Goal: Communication & Community: Answer question/provide support

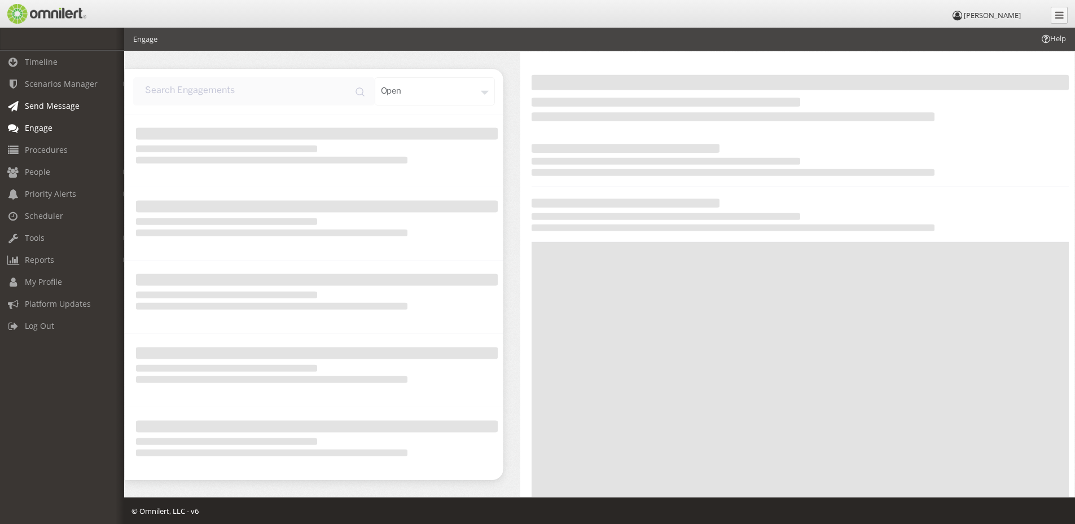
click at [44, 109] on span "Send Message" at bounding box center [52, 105] width 55 height 11
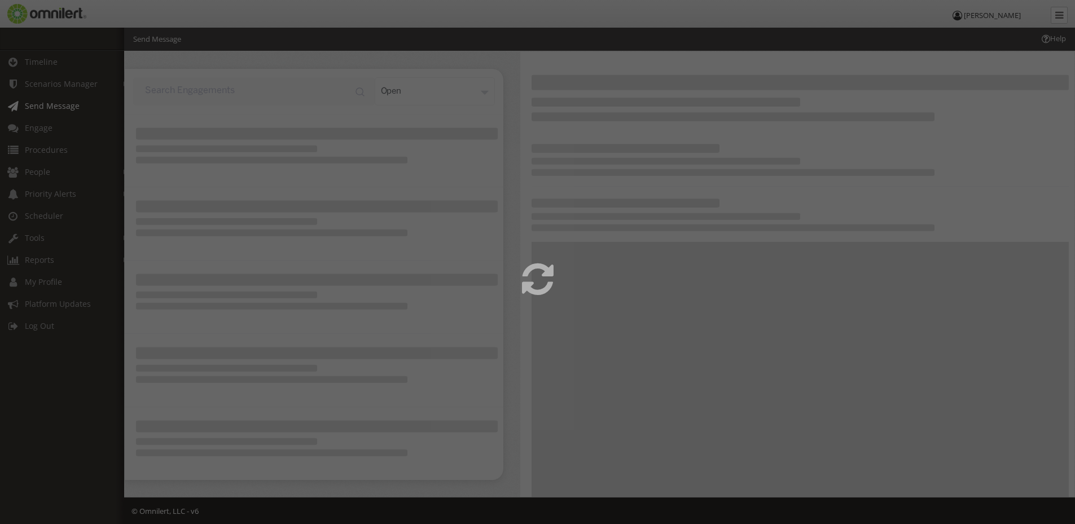
select select
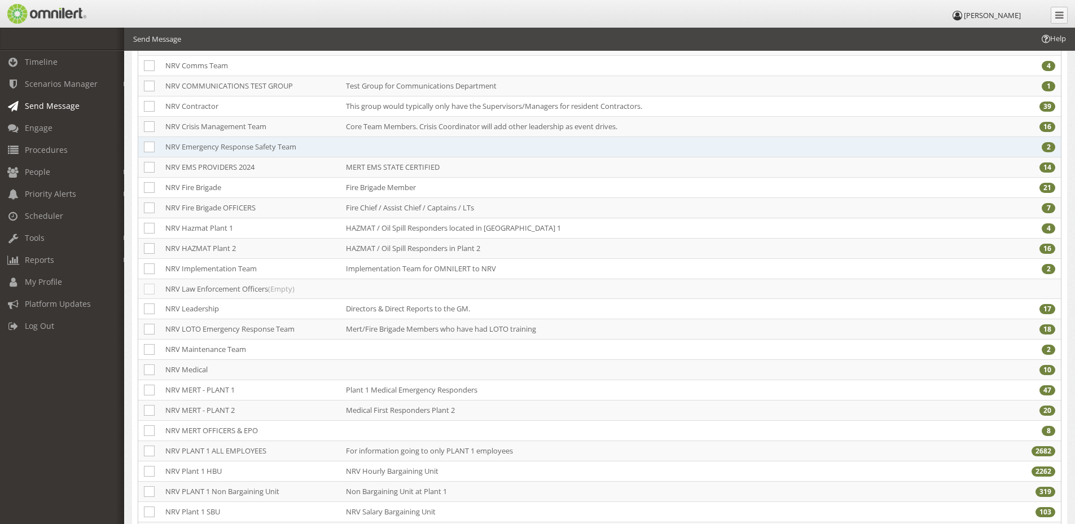
scroll to position [193, 0]
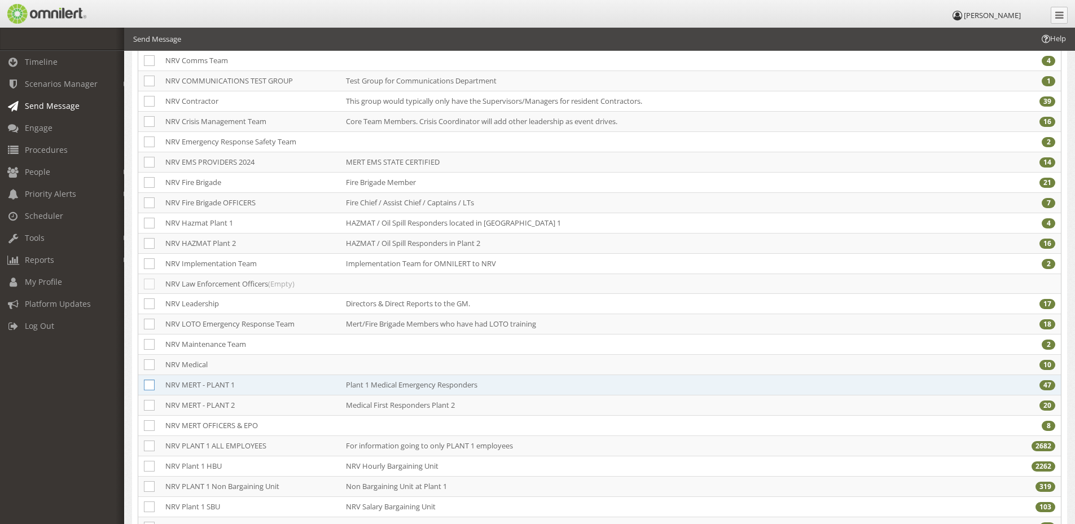
click at [148, 389] on icon at bounding box center [149, 385] width 11 height 11
checkbox input "true"
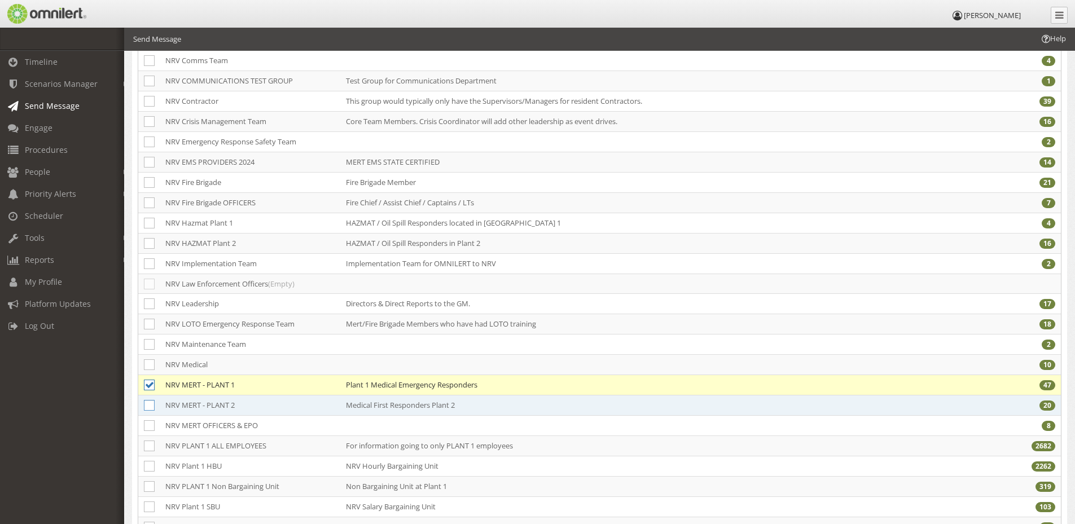
click at [150, 405] on icon at bounding box center [149, 405] width 11 height 11
checkbox input "true"
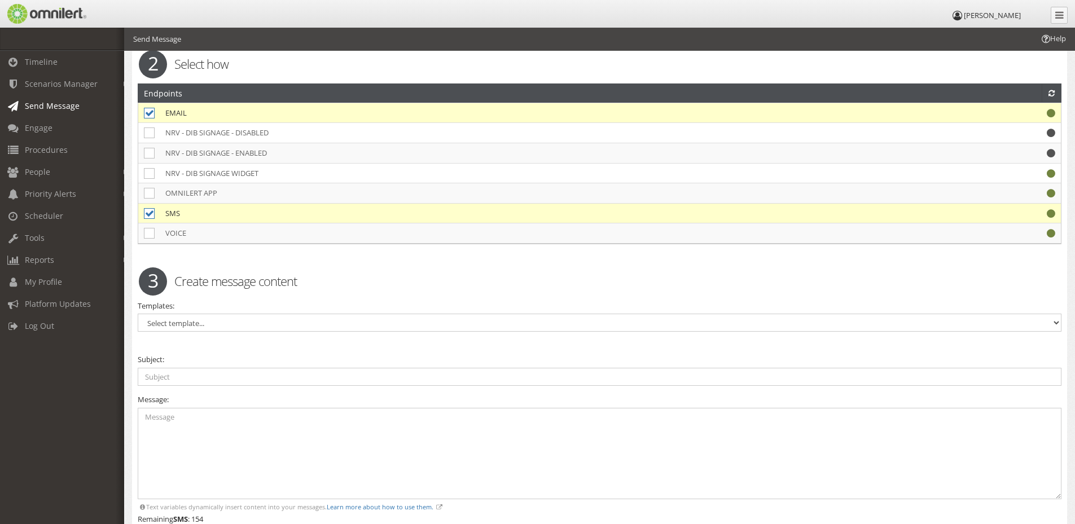
scroll to position [1047, 0]
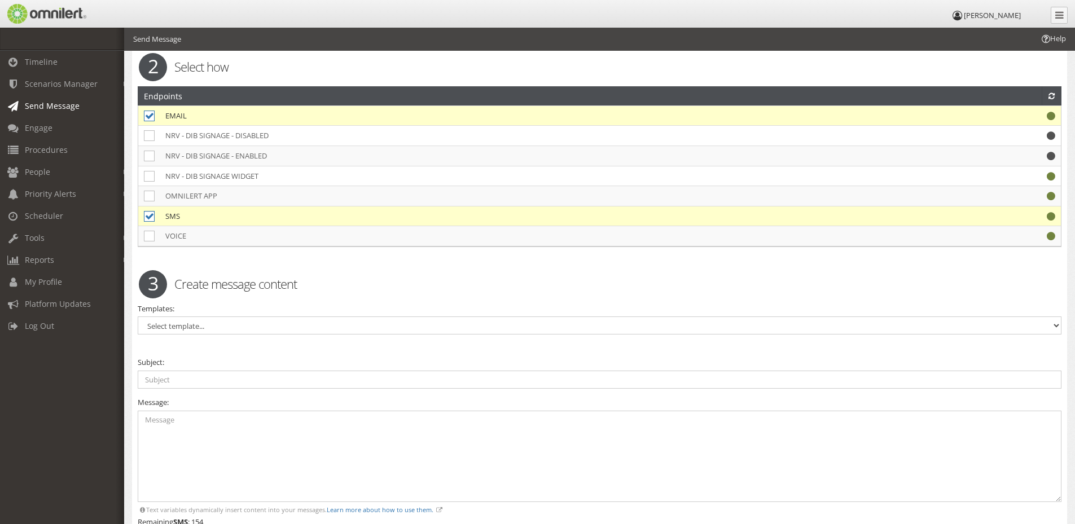
click at [145, 218] on icon at bounding box center [149, 216] width 11 height 11
checkbox input "false"
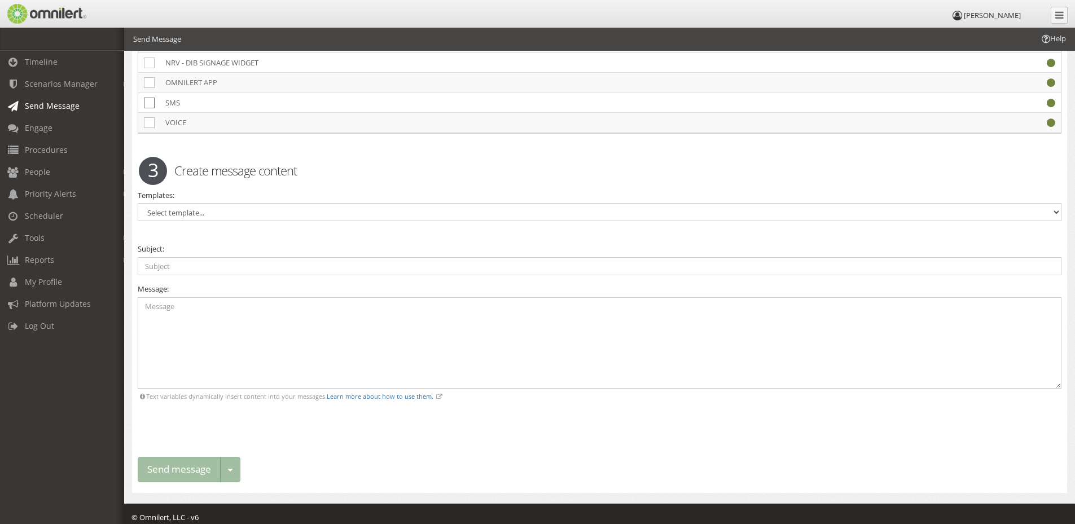
scroll to position [1163, 0]
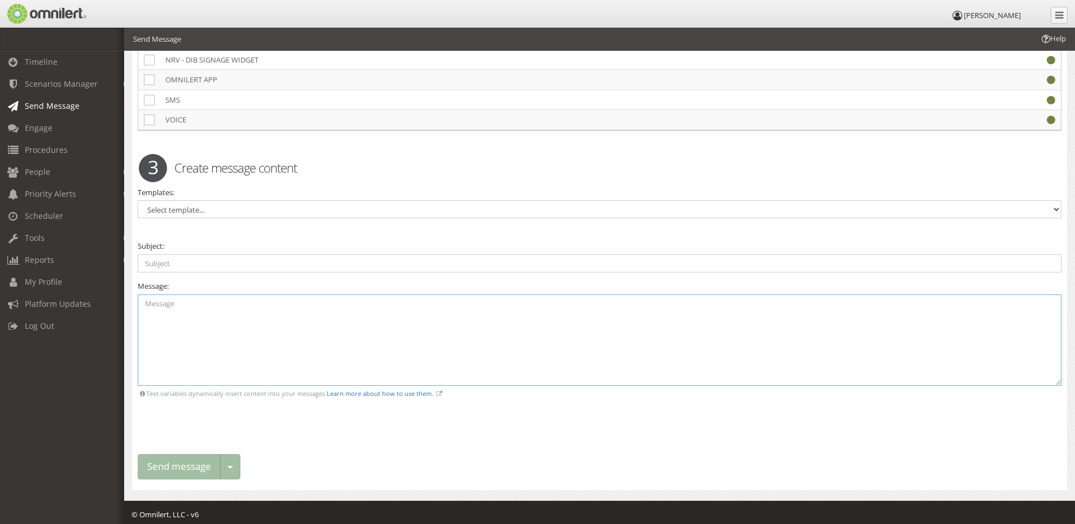
click at [402, 333] on textarea at bounding box center [600, 341] width 924 height 92
paste textarea "[DATE] Updates Good morning all!! I wanted to update everyone on events and upd…"
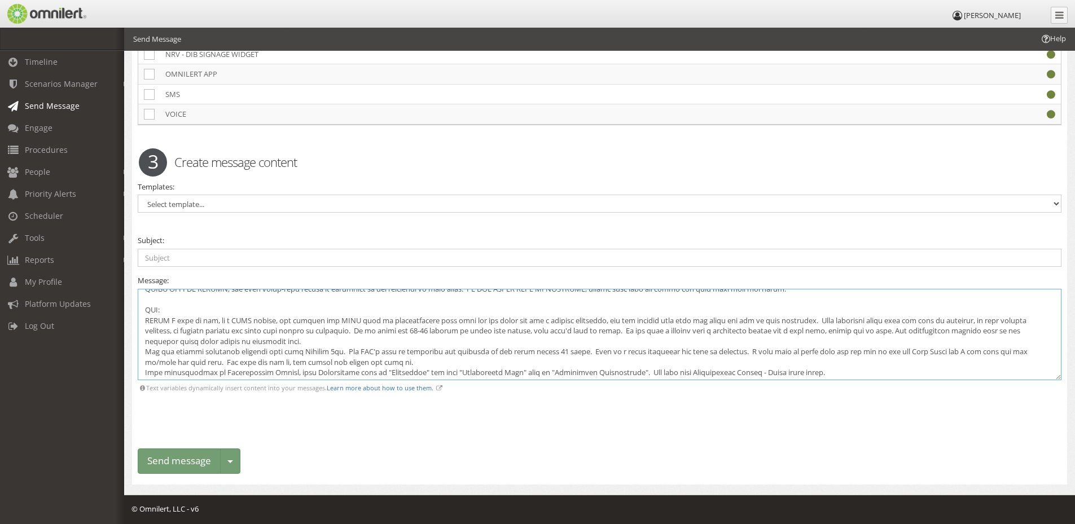
scroll to position [74, 0]
click at [147, 349] on textarea at bounding box center [600, 335] width 924 height 92
click at [150, 351] on textarea at bounding box center [600, 335] width 924 height 92
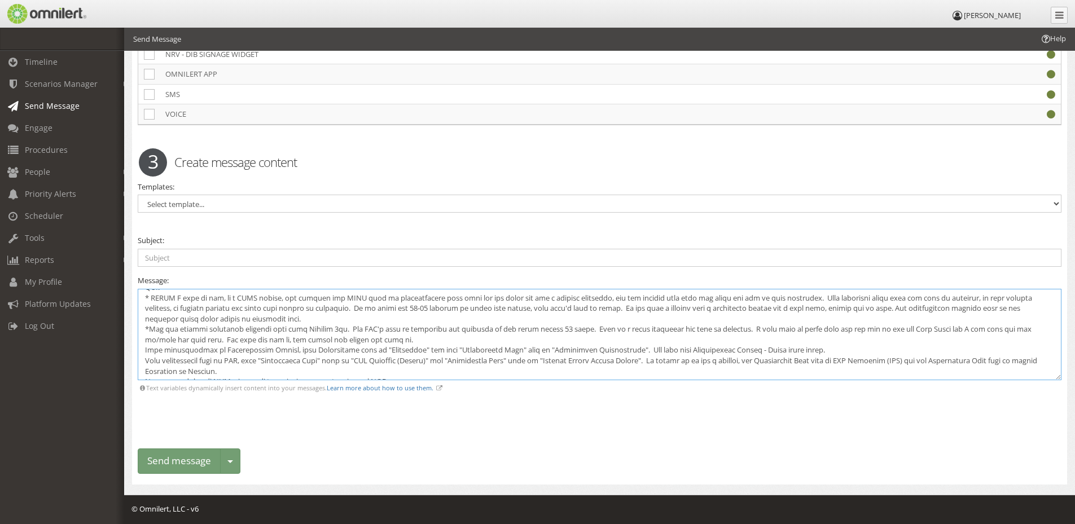
scroll to position [95, 0]
click at [144, 349] on textarea at bounding box center [600, 335] width 924 height 92
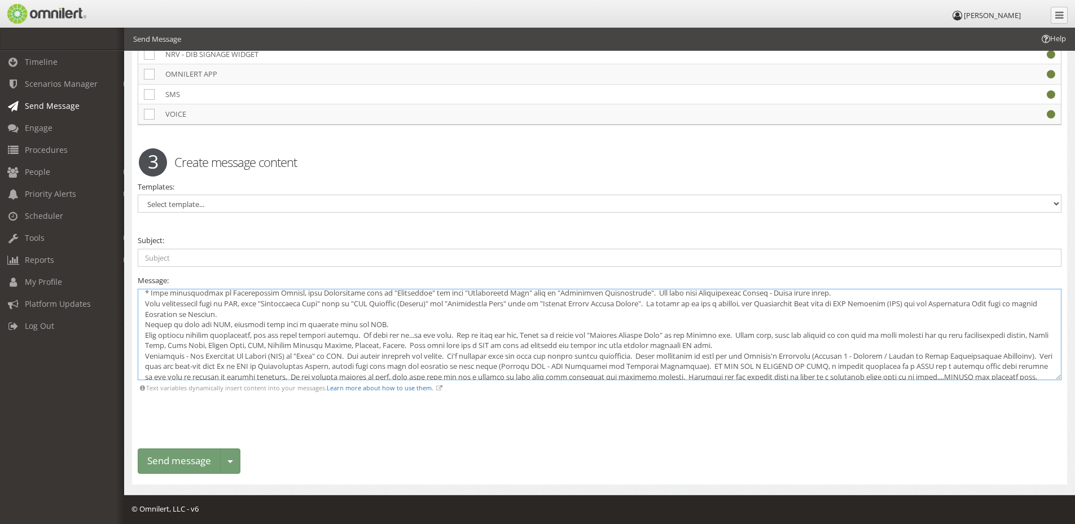
scroll to position [152, 0]
click at [143, 334] on textarea at bounding box center [600, 335] width 924 height 92
click at [142, 299] on textarea at bounding box center [600, 335] width 924 height 92
click at [144, 325] on textarea at bounding box center [600, 335] width 924 height 92
click at [146, 332] on textarea at bounding box center [600, 335] width 924 height 92
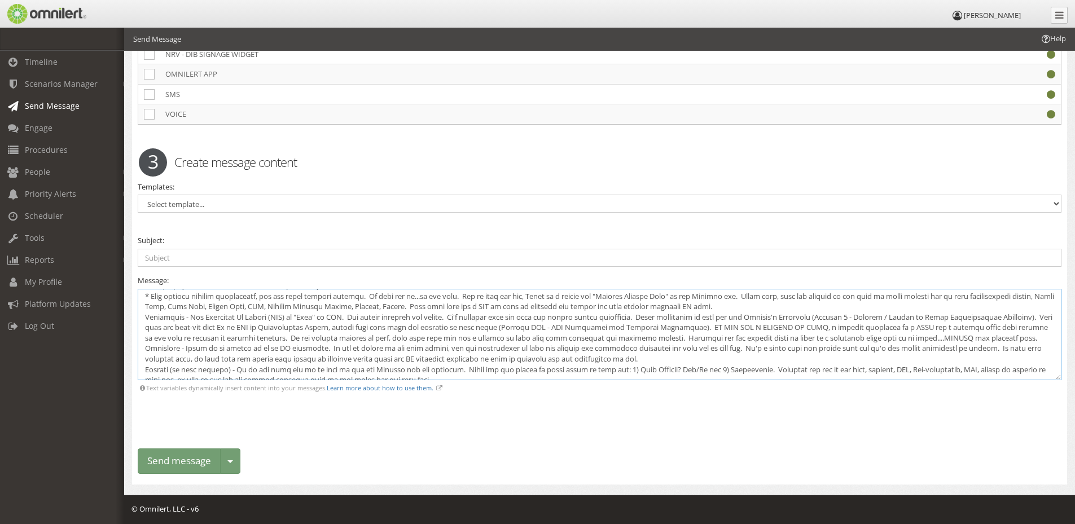
scroll to position [192, 0]
click at [143, 313] on textarea at bounding box center [600, 335] width 924 height 92
click at [146, 355] on textarea at bounding box center [600, 335] width 924 height 92
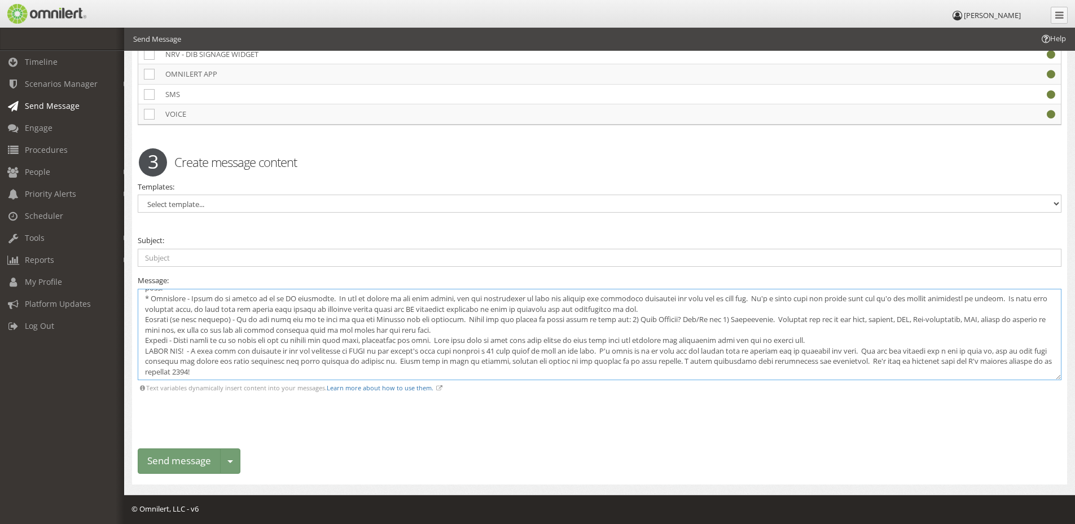
scroll to position [251, 0]
click at [145, 321] on textarea at bounding box center [600, 335] width 924 height 92
click at [143, 344] on textarea at bounding box center [600, 335] width 924 height 92
click at [143, 353] on textarea at bounding box center [600, 335] width 924 height 92
type textarea "[DATE] Updates Good morning all!! I wanted to update everyone on events and upd…"
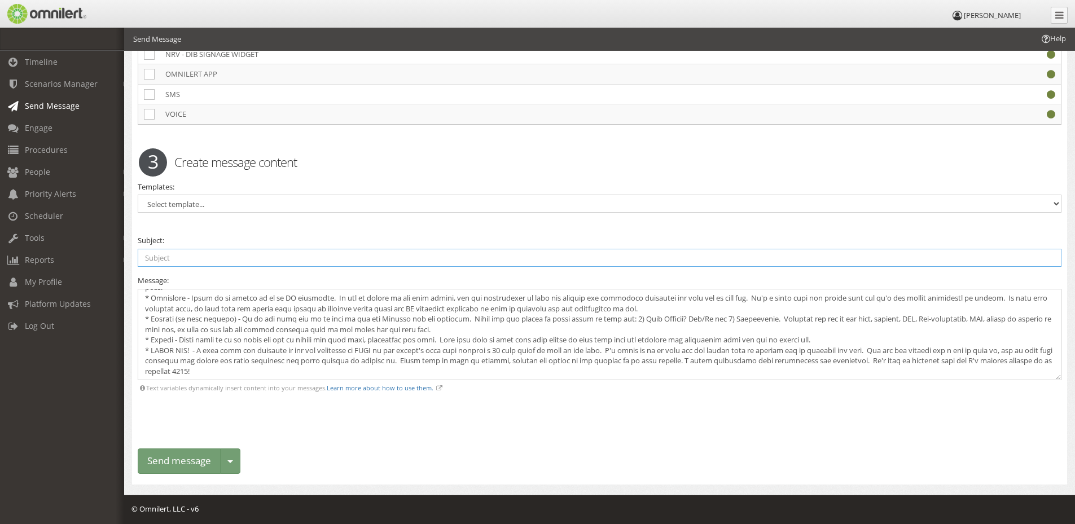
click at [201, 264] on input "text" at bounding box center [600, 258] width 924 height 18
click at [231, 252] on input "MERT" at bounding box center [600, 258] width 924 height 18
type input "MERT [DATE] UPDATES"
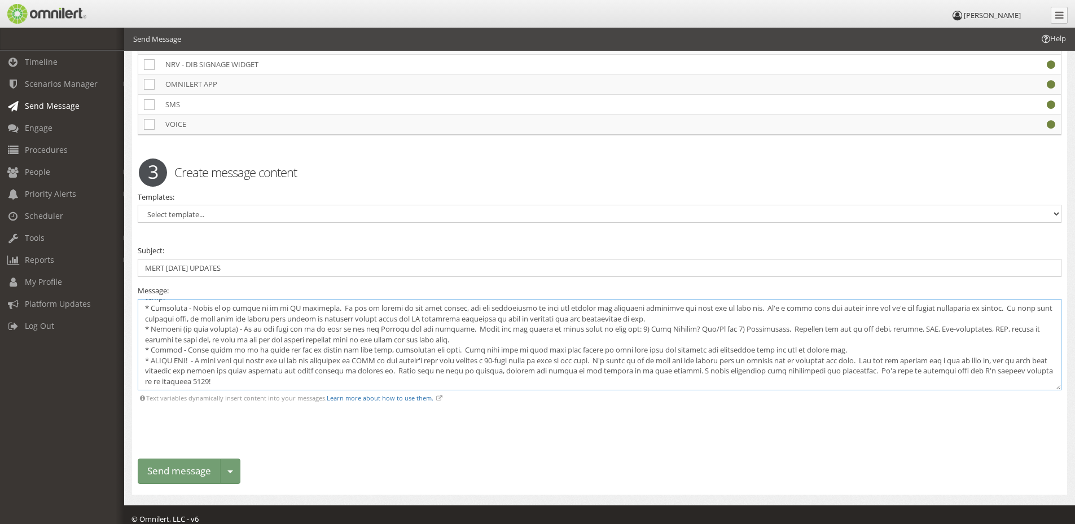
click at [310, 384] on textarea at bounding box center [600, 345] width 924 height 92
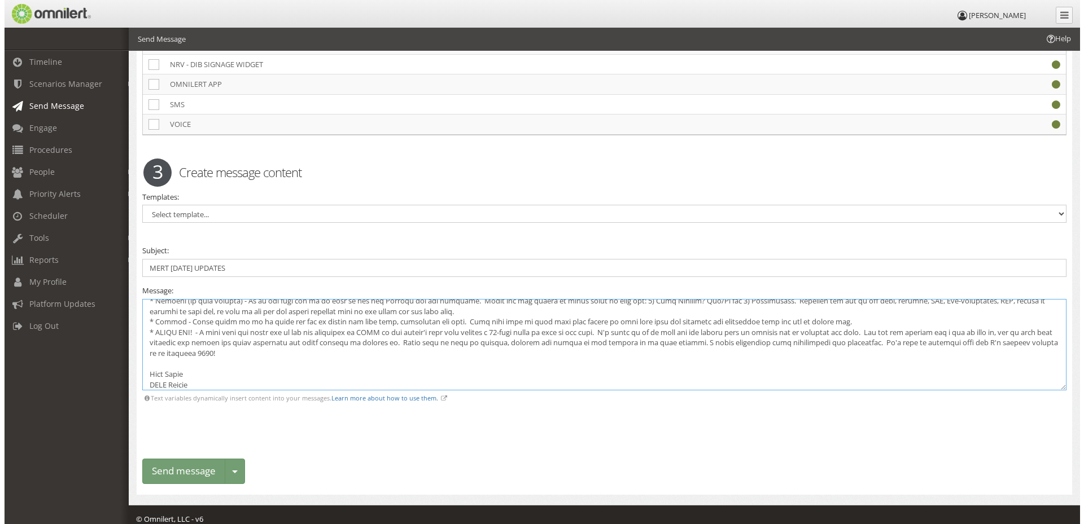
scroll to position [290, 0]
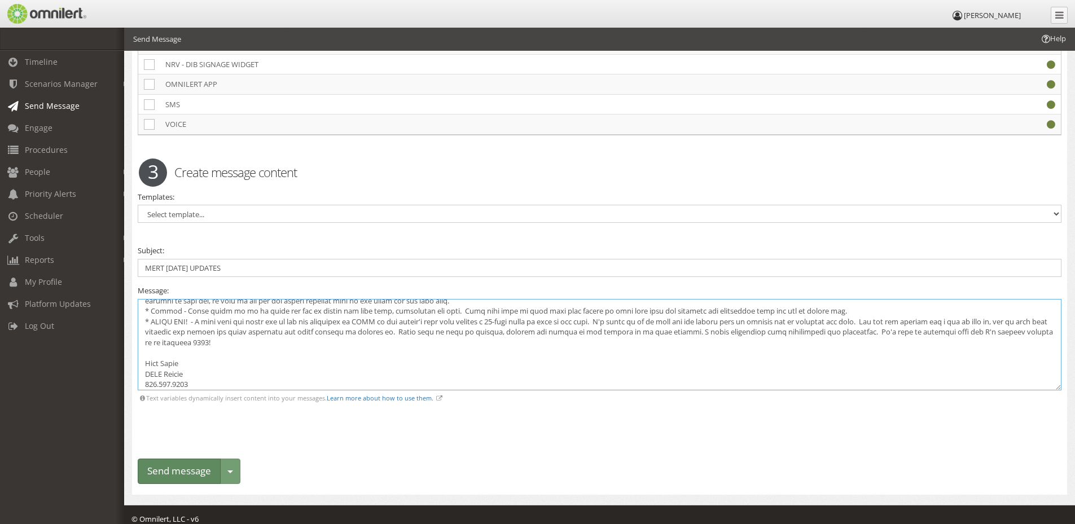
type textarea "[DATE], Updates Good morning, all!! I wanted to update everyone on events and u…"
click at [187, 468] on button "Send message" at bounding box center [179, 471] width 83 height 25
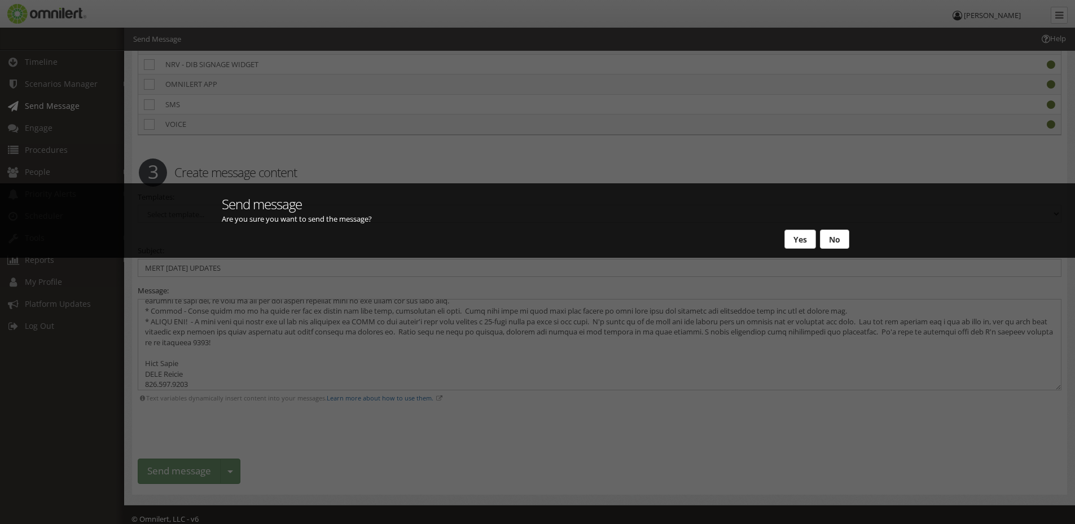
click at [799, 233] on button "Yes" at bounding box center [801, 239] width 32 height 19
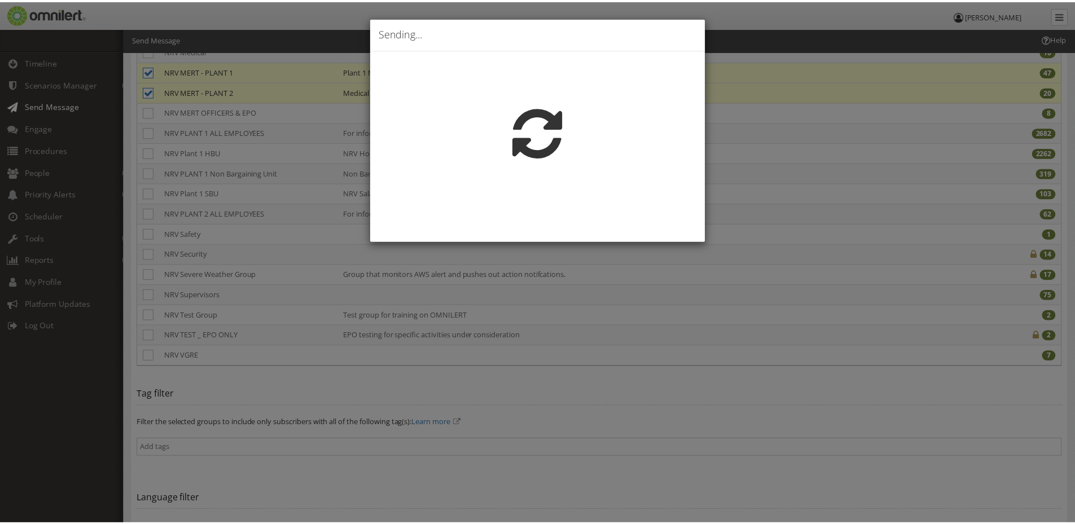
scroll to position [0, 0]
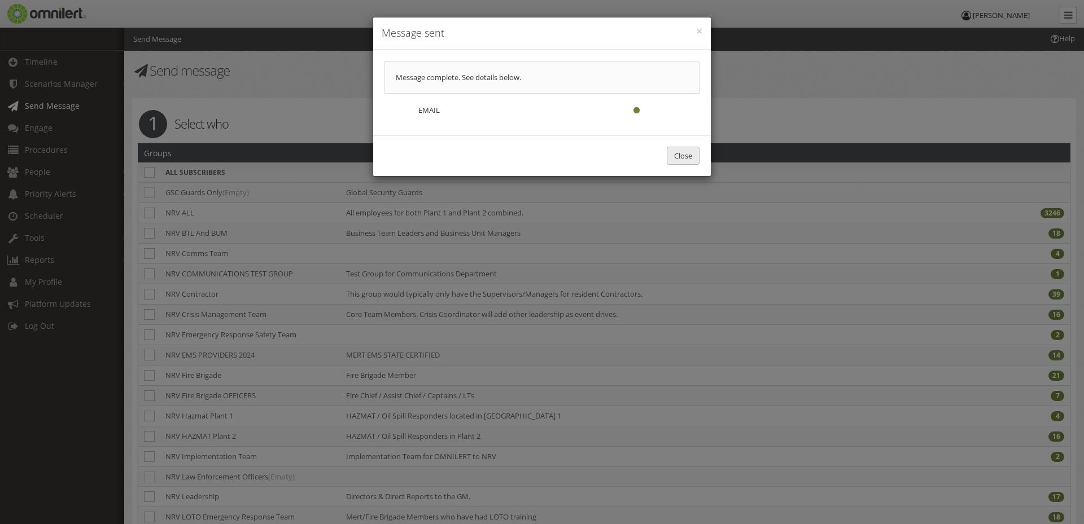
click at [686, 154] on button "Close" at bounding box center [683, 156] width 33 height 19
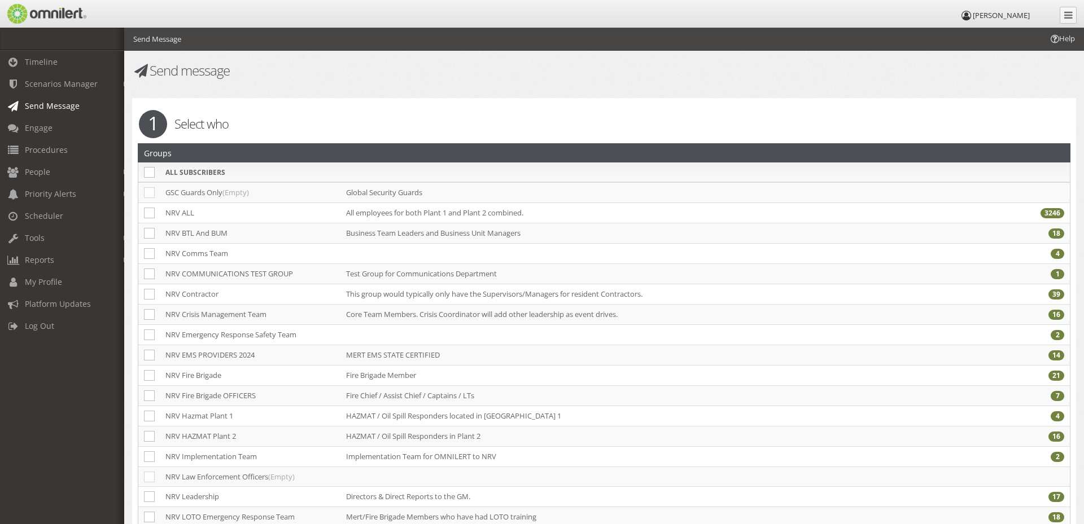
scroll to position [290, 0]
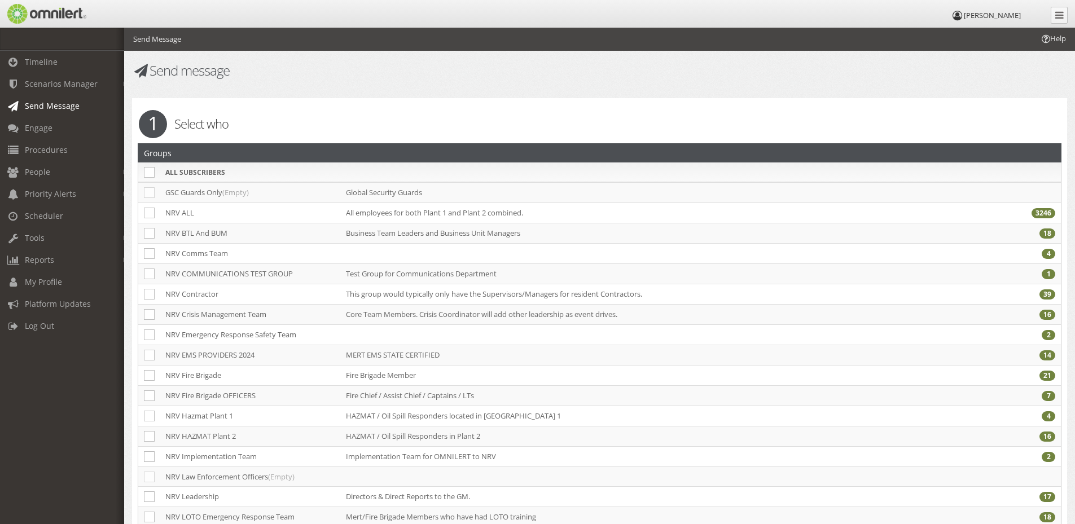
select select
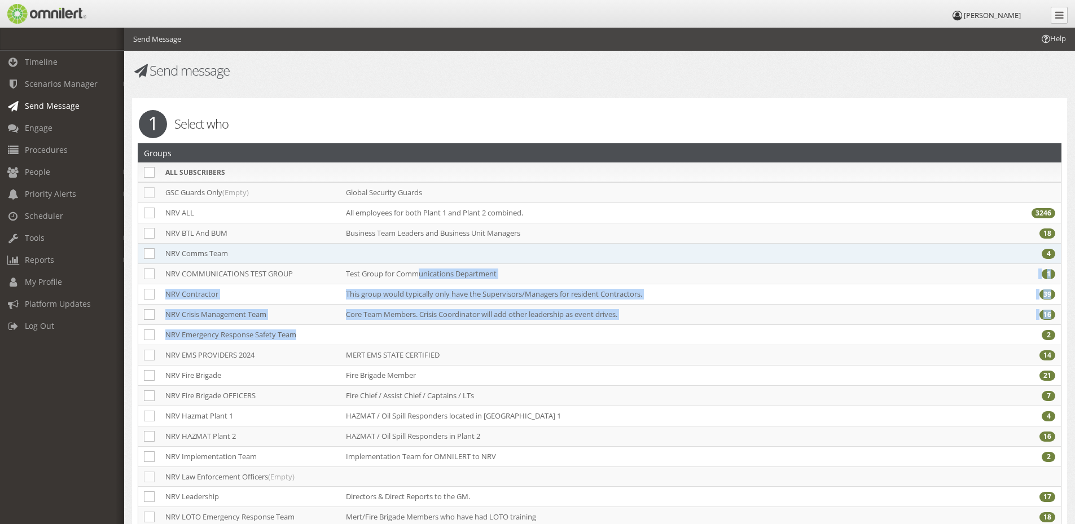
drag, startPoint x: 509, startPoint y: 338, endPoint x: 440, endPoint y: 260, distance: 103.6
click at [440, 260] on tbody "GSC Guards Only (Empty) Global Security Guards NRV ALL All employees for both P…" at bounding box center [599, 527] width 923 height 690
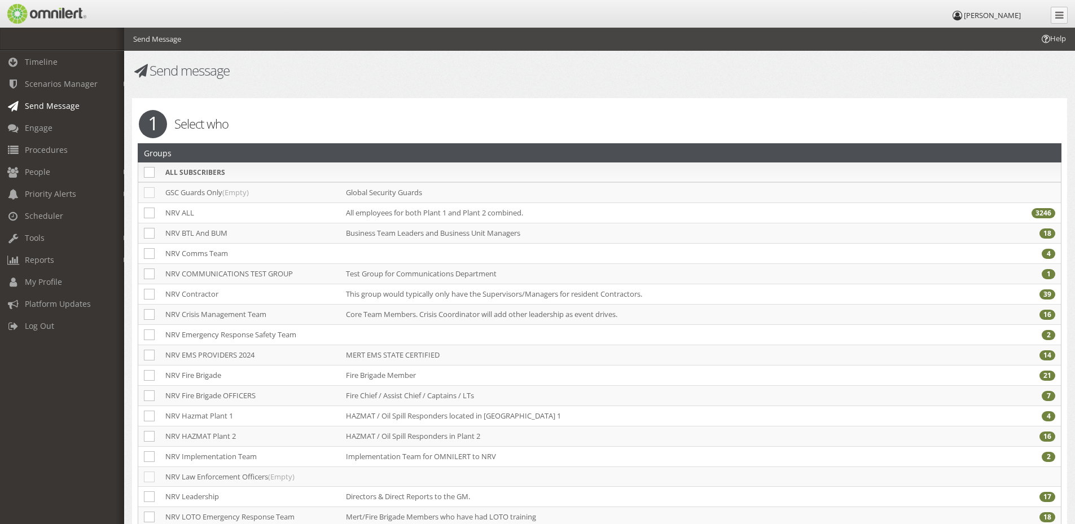
drag, startPoint x: 440, startPoint y: 260, endPoint x: 484, endPoint y: 108, distance: 158.1
click at [49, 62] on span "Timeline" at bounding box center [41, 61] width 33 height 11
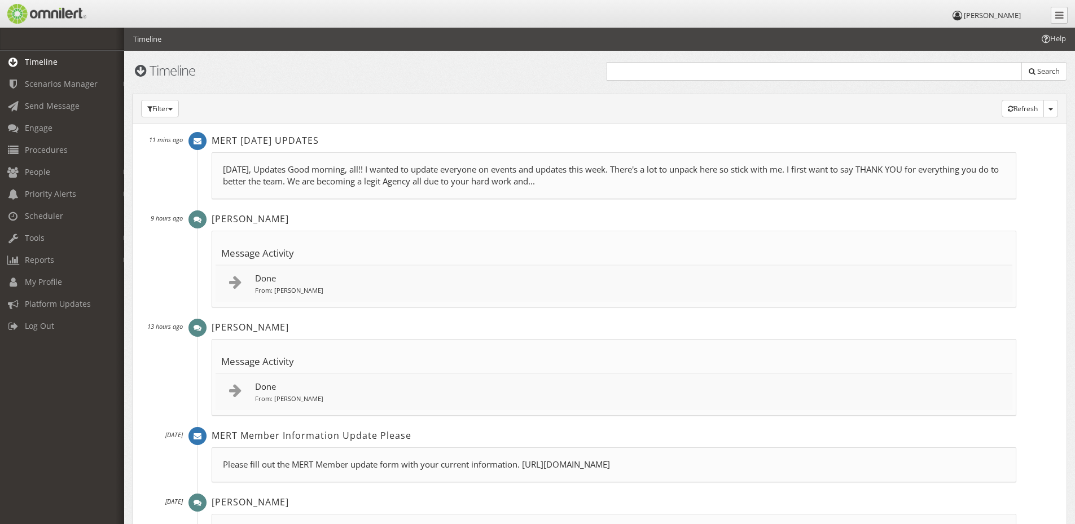
click at [313, 173] on p "[DATE], Updates Good morning, all!! I wanted to update everyone on events and u…" at bounding box center [614, 176] width 782 height 24
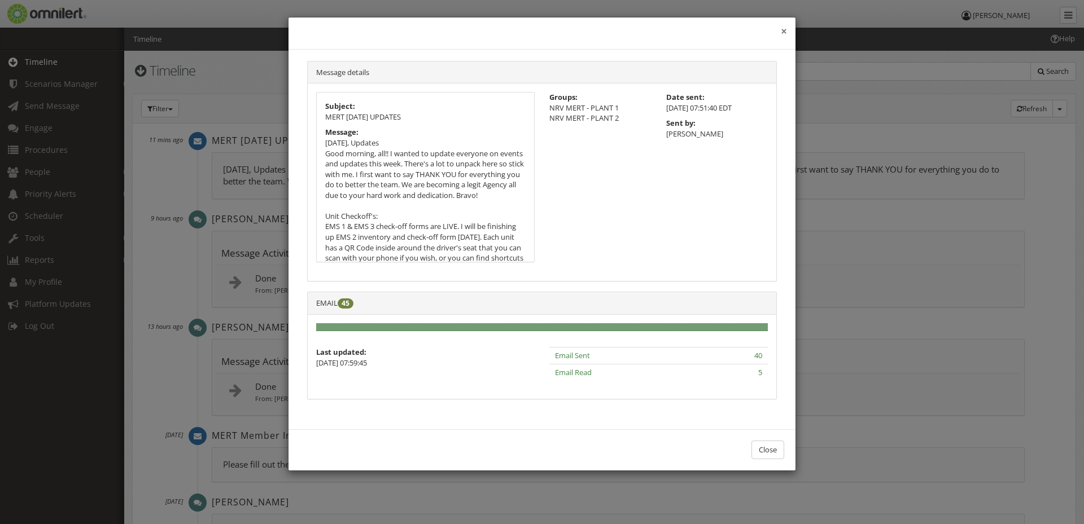
click at [781, 34] on button "×" at bounding box center [784, 31] width 6 height 11
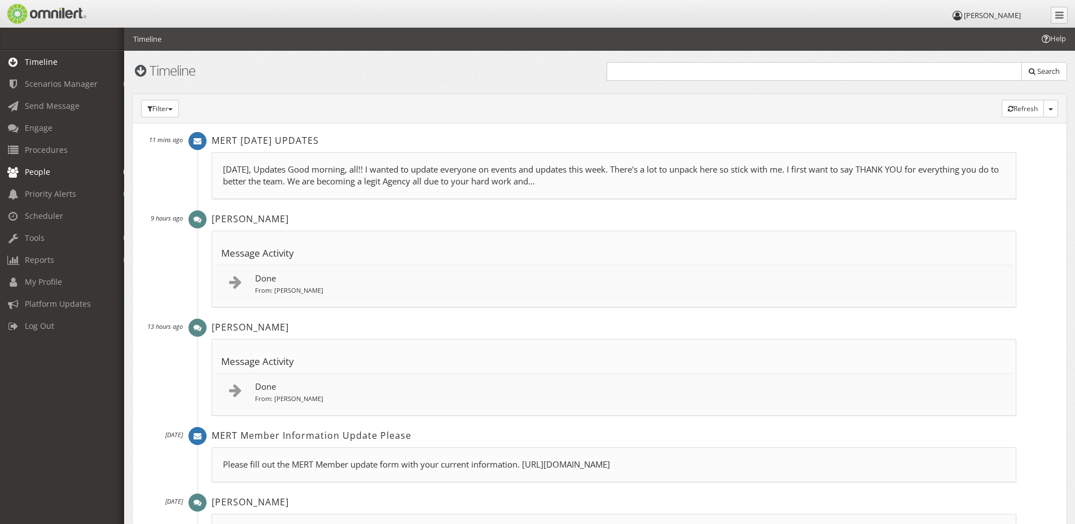
click at [38, 164] on link "People" at bounding box center [67, 172] width 134 height 22
click at [40, 199] on link "Subscribers" at bounding box center [67, 196] width 134 height 19
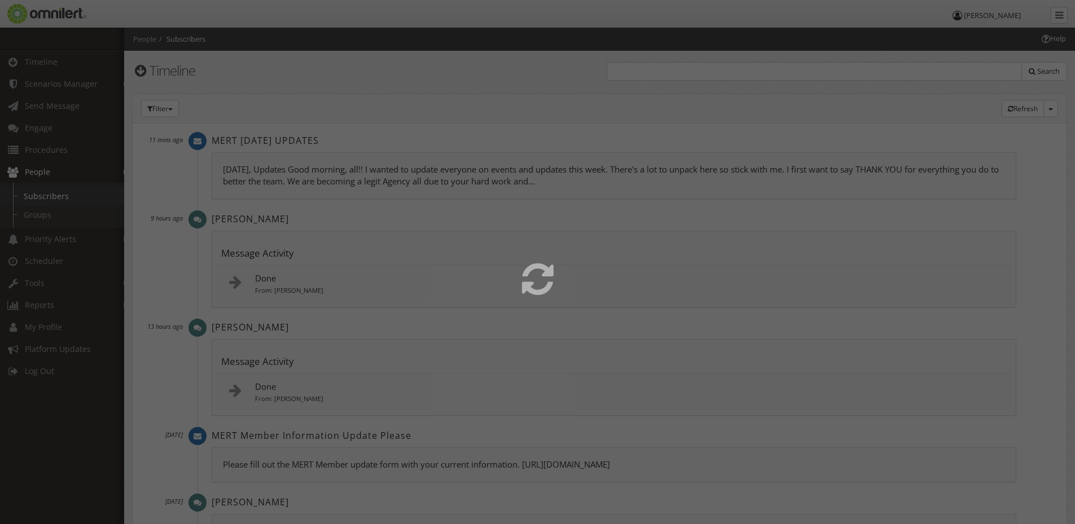
select select
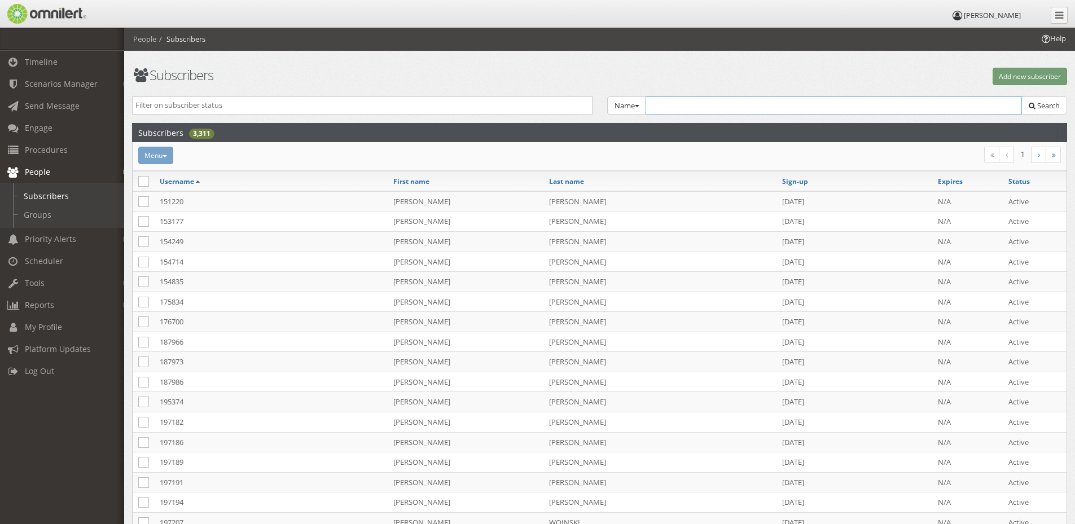
click at [669, 102] on input "text" at bounding box center [834, 106] width 377 height 18
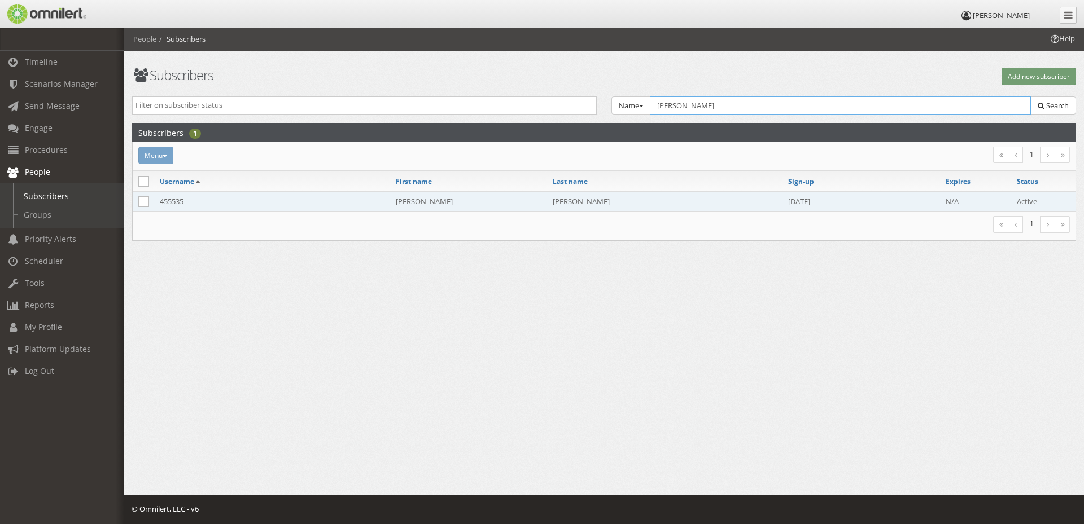
type input "[PERSON_NAME]"
click at [450, 207] on td "[PERSON_NAME]" at bounding box center [468, 201] width 157 height 20
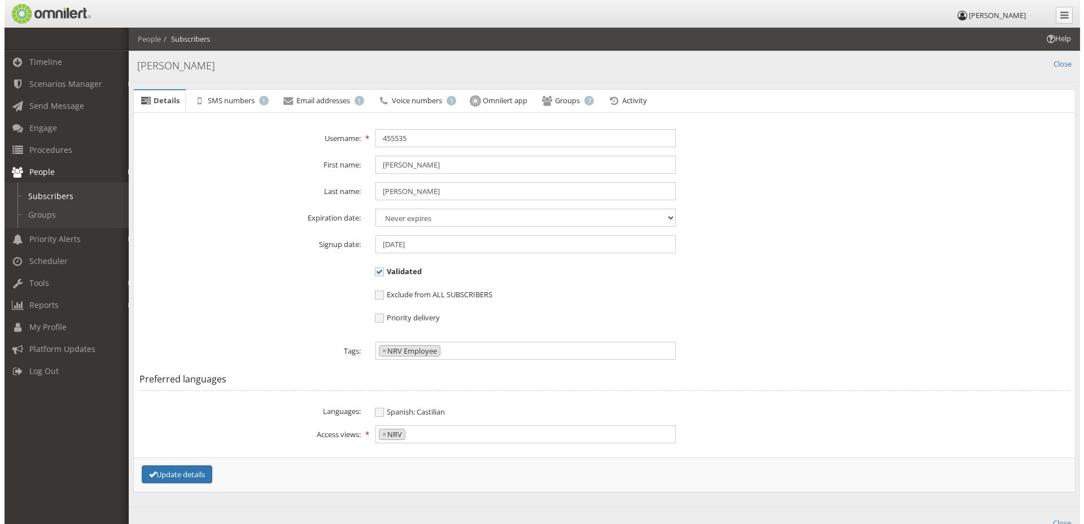
scroll to position [64, 0]
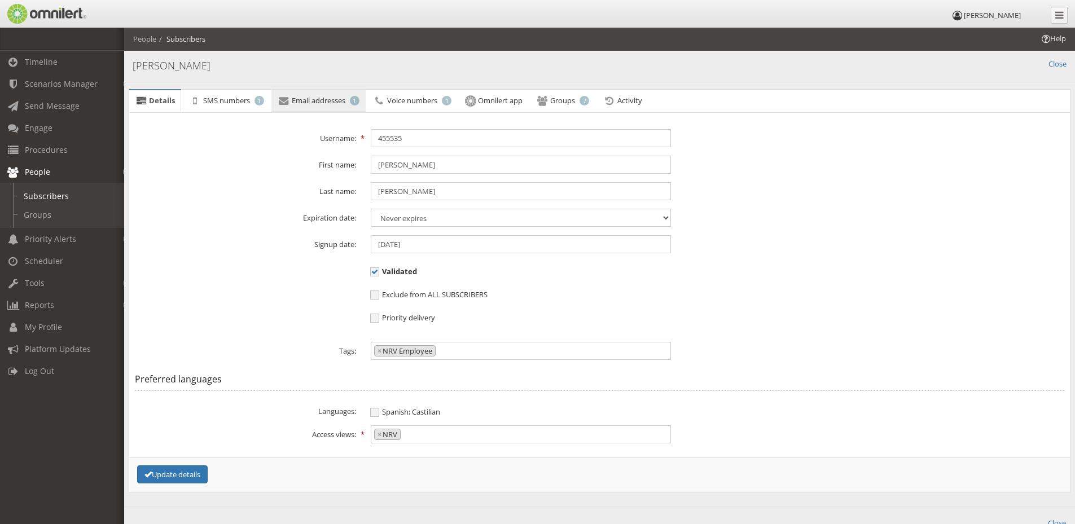
click at [316, 103] on span "Email addresses" at bounding box center [319, 100] width 54 height 10
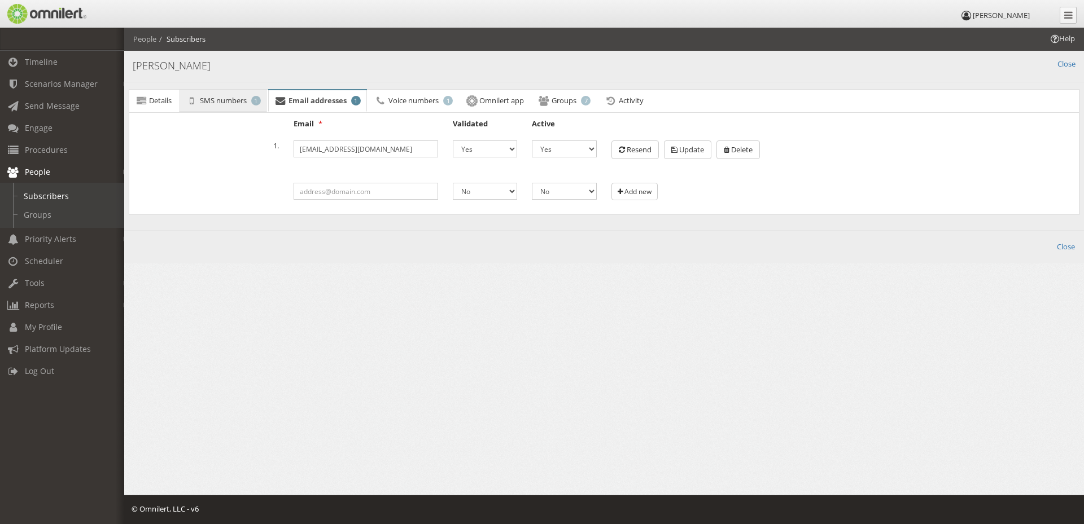
click at [234, 105] on span "SMS numbers" at bounding box center [223, 100] width 47 height 10
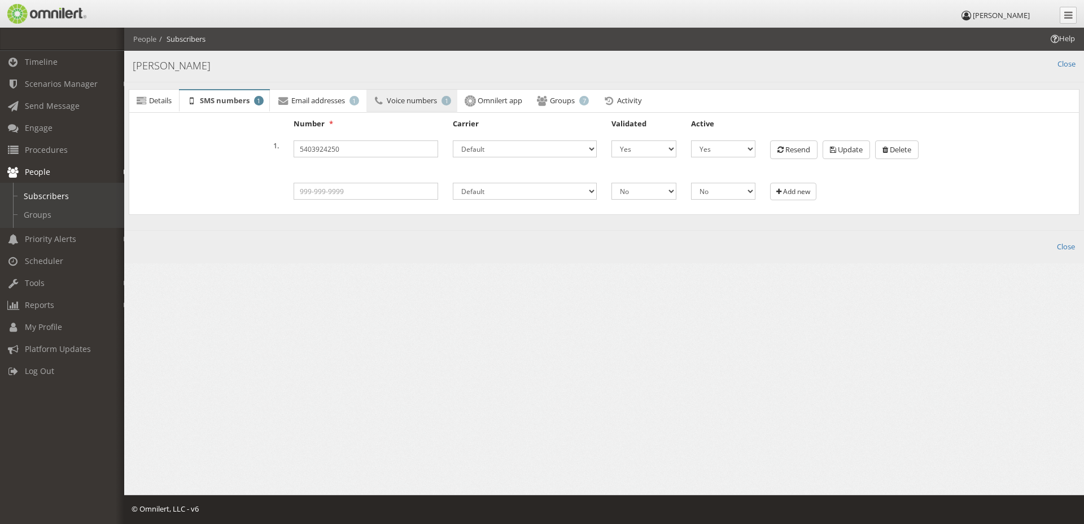
click at [424, 103] on span "Voice numbers" at bounding box center [412, 100] width 50 height 10
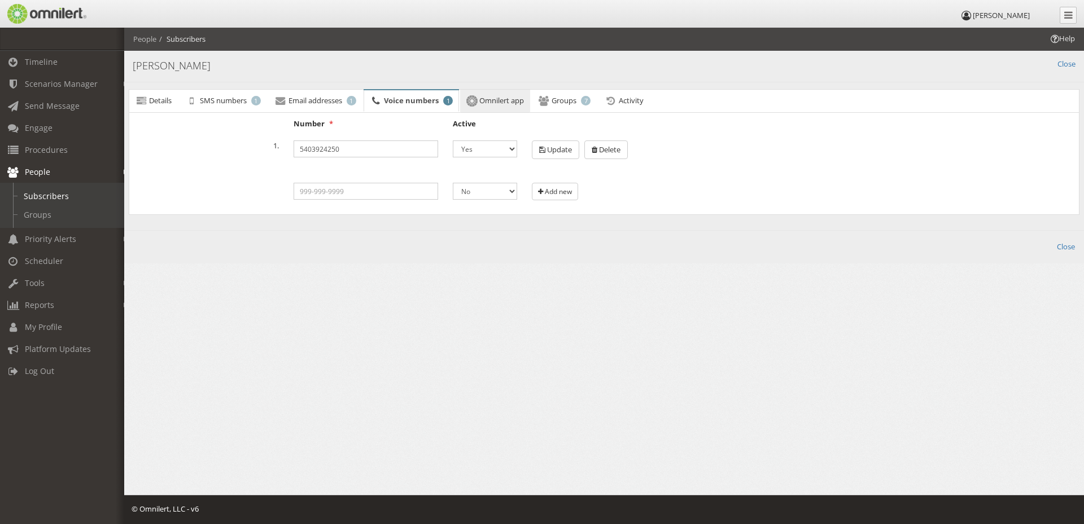
click at [498, 102] on span "Omnilert app" at bounding box center [501, 100] width 45 height 10
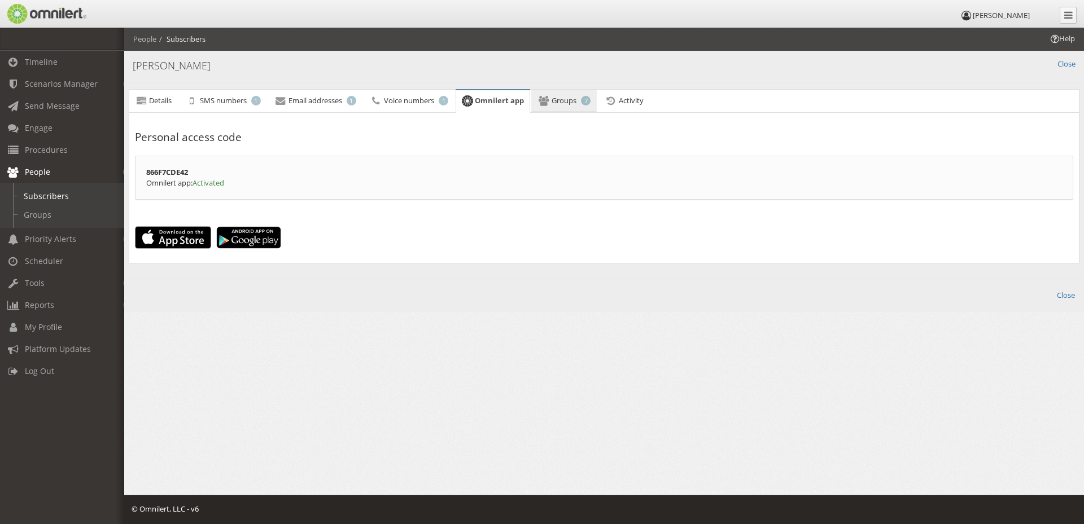
click at [560, 101] on span "Groups" at bounding box center [563, 100] width 25 height 10
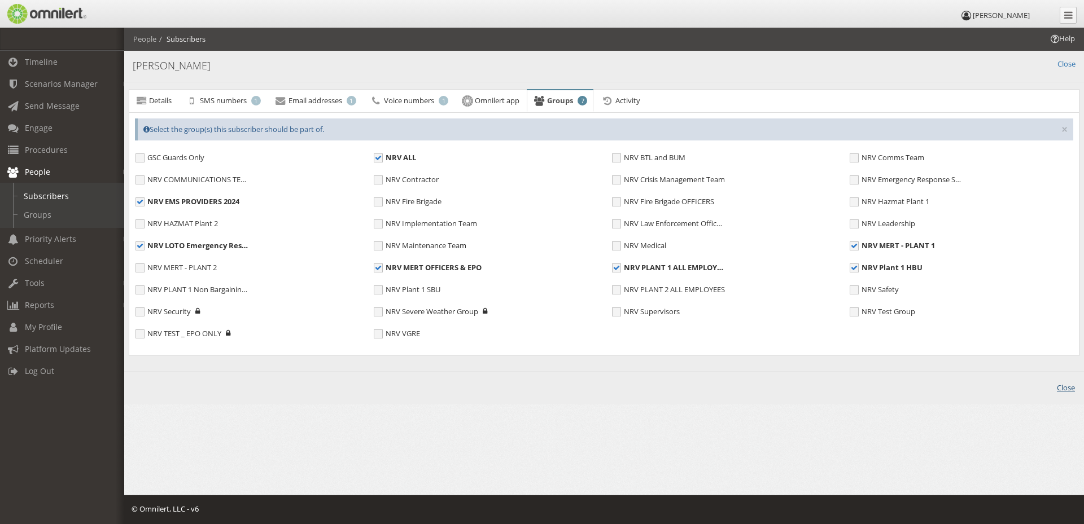
click at [1061, 385] on link "Close" at bounding box center [1066, 388] width 18 height 11
